Goal: Check status

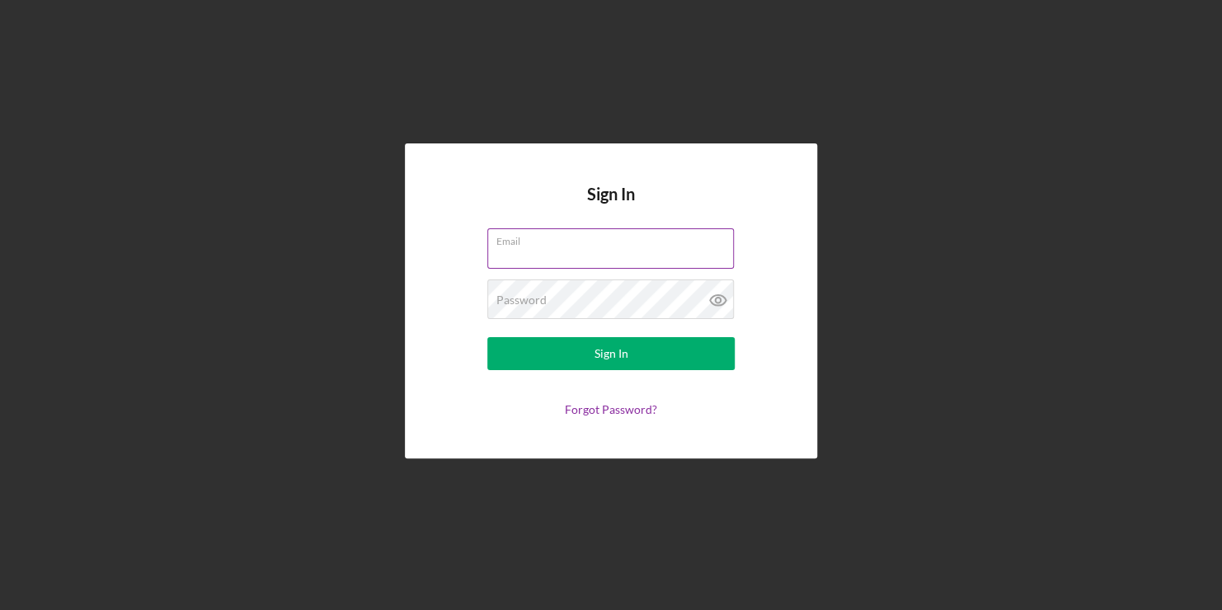
click at [593, 266] on input "Email" at bounding box center [610, 248] width 247 height 40
type input "[PERSON_NAME][EMAIL_ADDRESS][DOMAIN_NAME]"
click at [487, 337] on button "Sign In" at bounding box center [610, 353] width 247 height 33
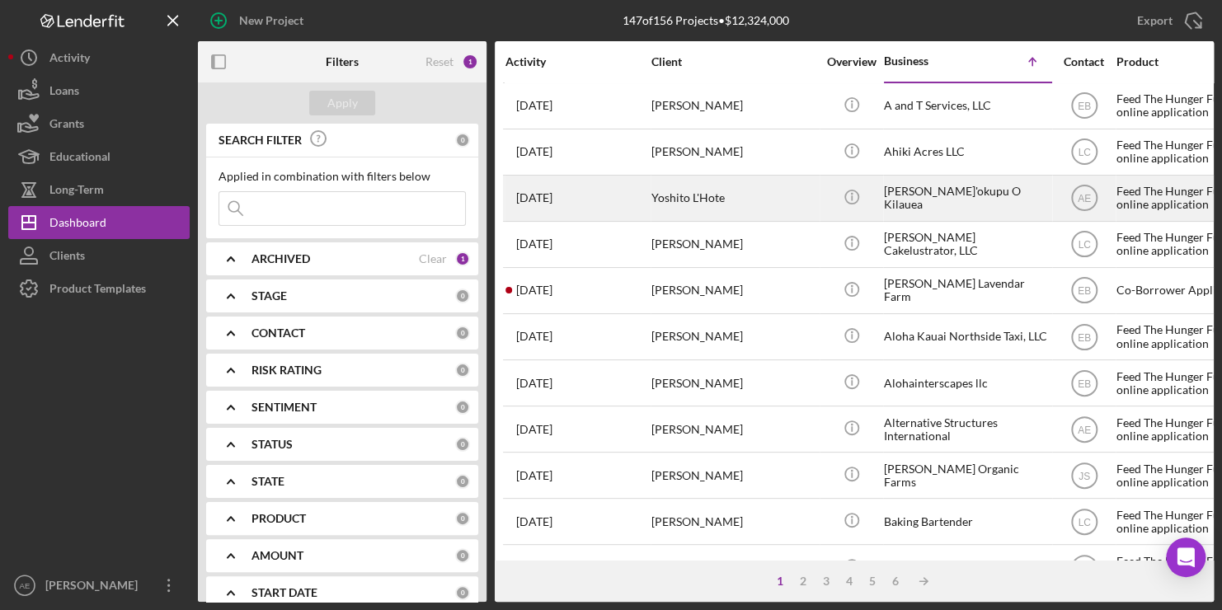
click at [779, 198] on div "Yoshito L'Hote" at bounding box center [734, 198] width 165 height 44
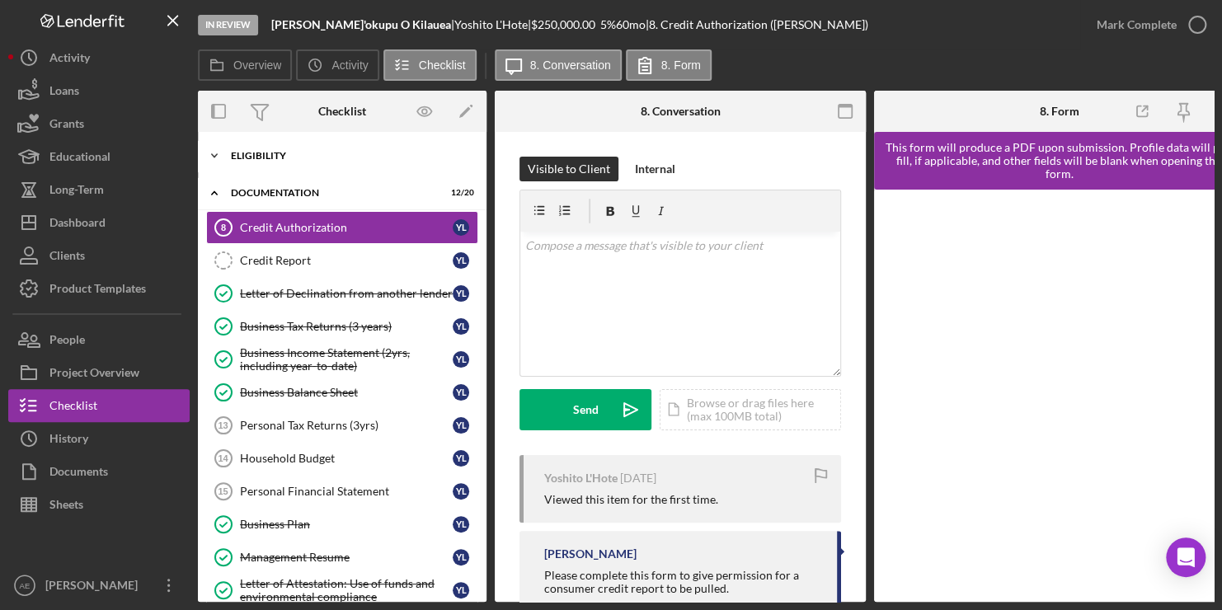
click at [269, 153] on div "Eligibility" at bounding box center [348, 156] width 235 height 10
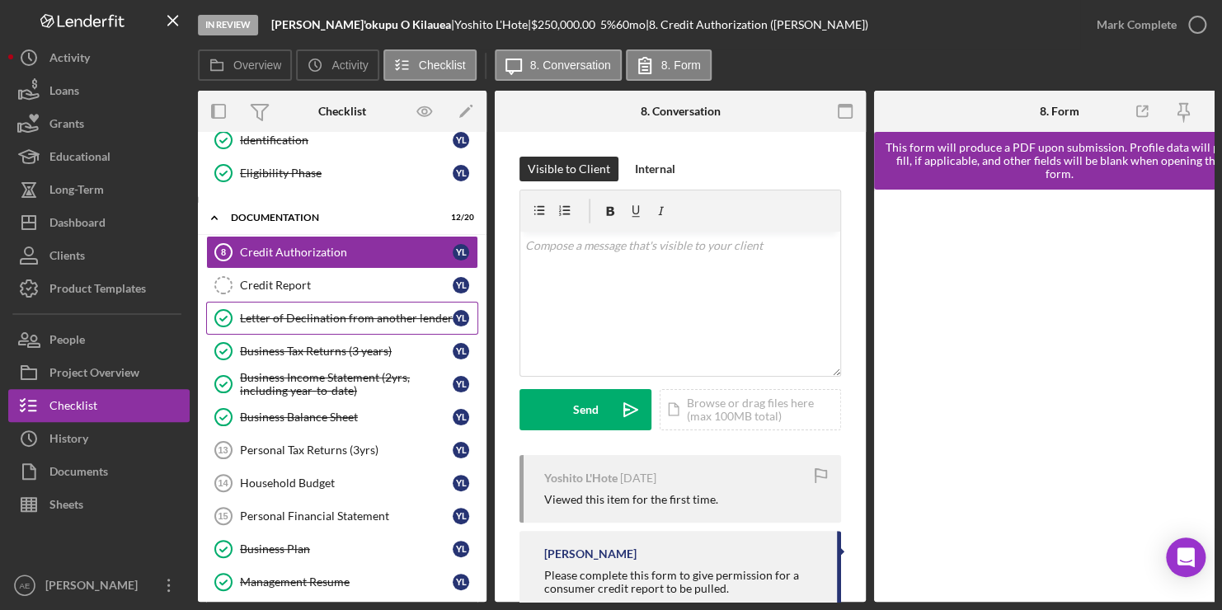
scroll to position [247, 0]
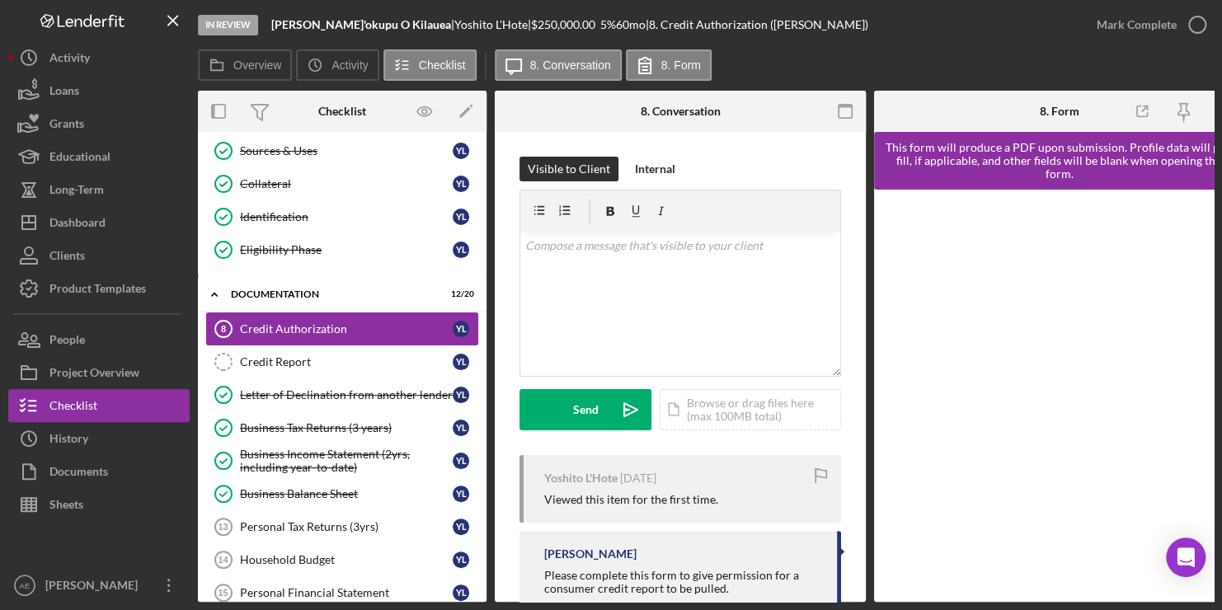
click at [294, 317] on link "Credit Authorization 8 Credit Authorization Y L" at bounding box center [342, 329] width 272 height 33
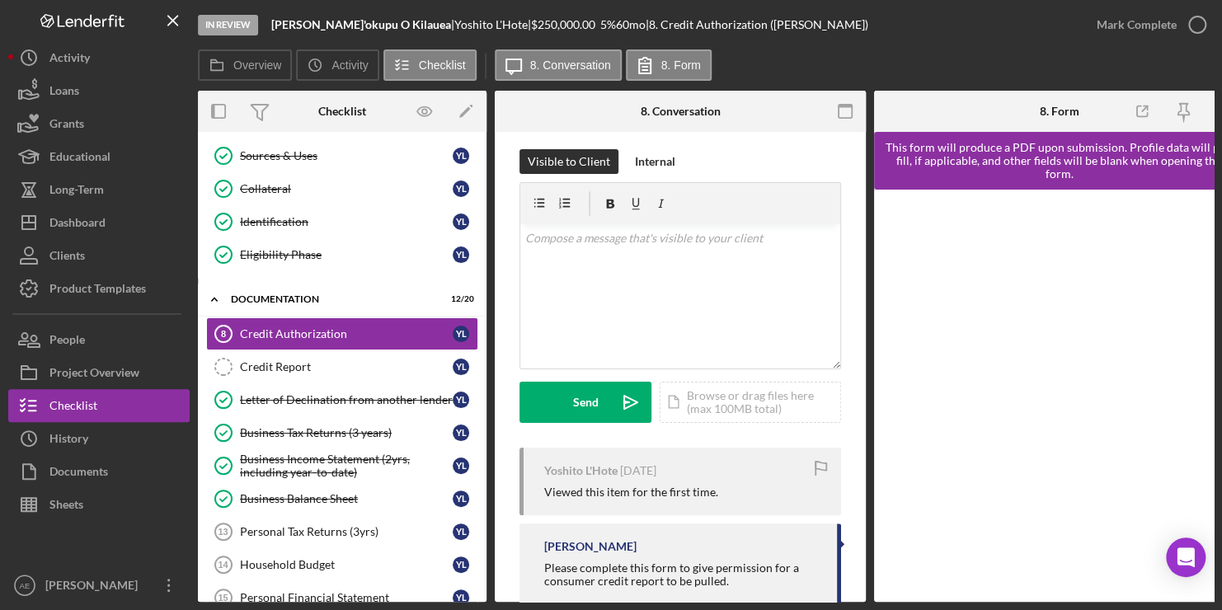
scroll to position [8, 0]
